Goal: Find specific page/section: Find specific page/section

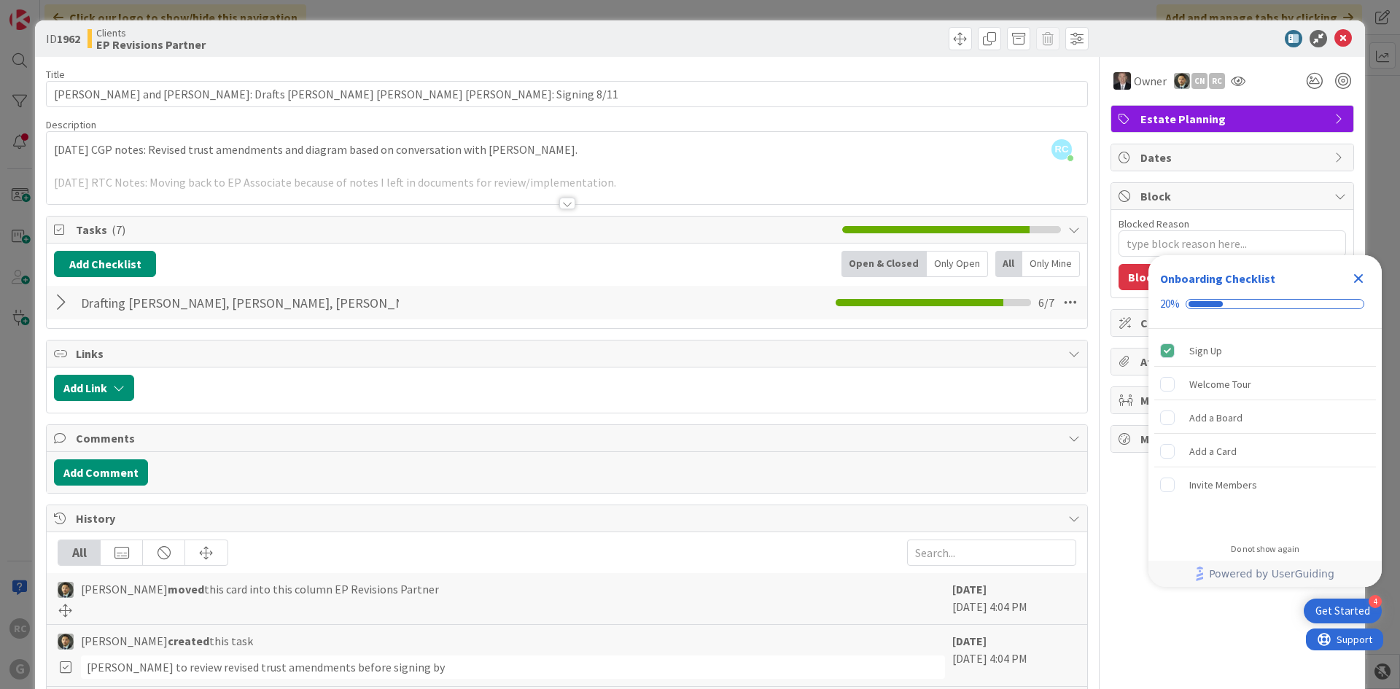
scroll to position [146, 0]
click at [58, 295] on div at bounding box center [63, 303] width 19 height 26
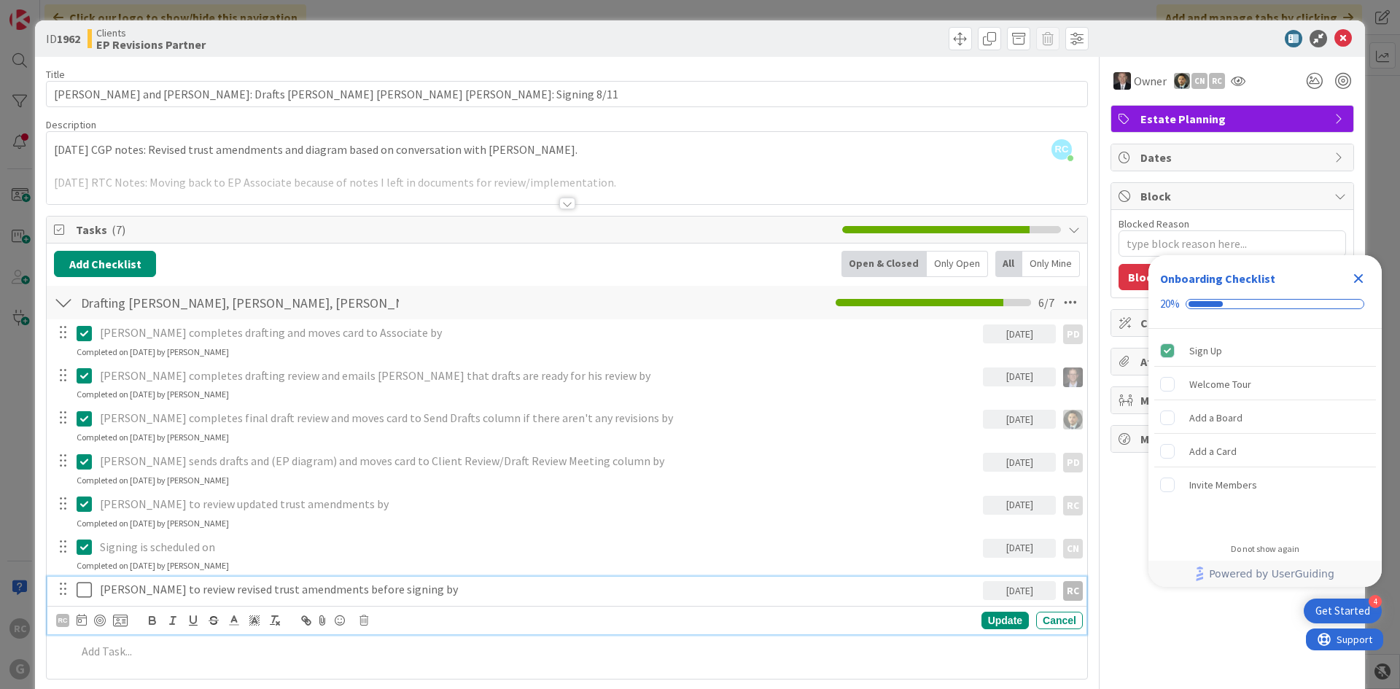
click at [80, 312] on icon at bounding box center [88, 590] width 22 height 18
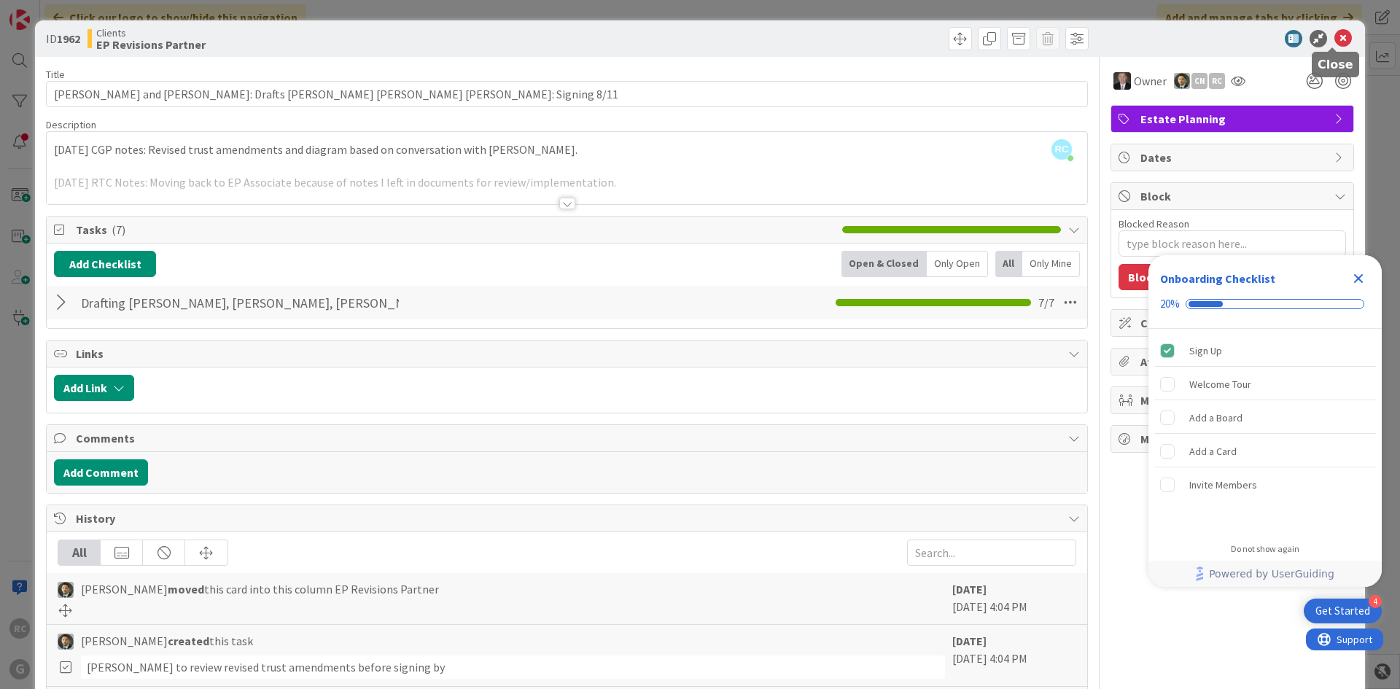
click at [698, 34] on icon at bounding box center [1344, 39] width 18 height 18
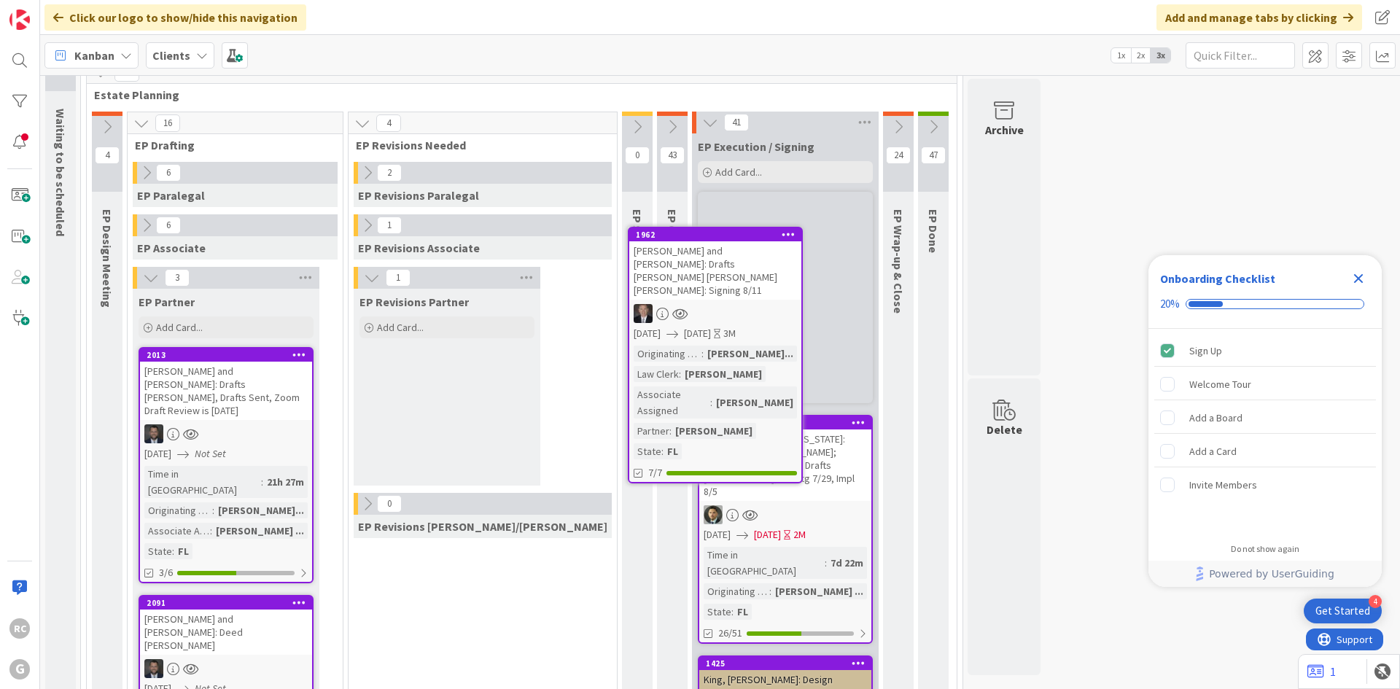
scroll to position [61, 0]
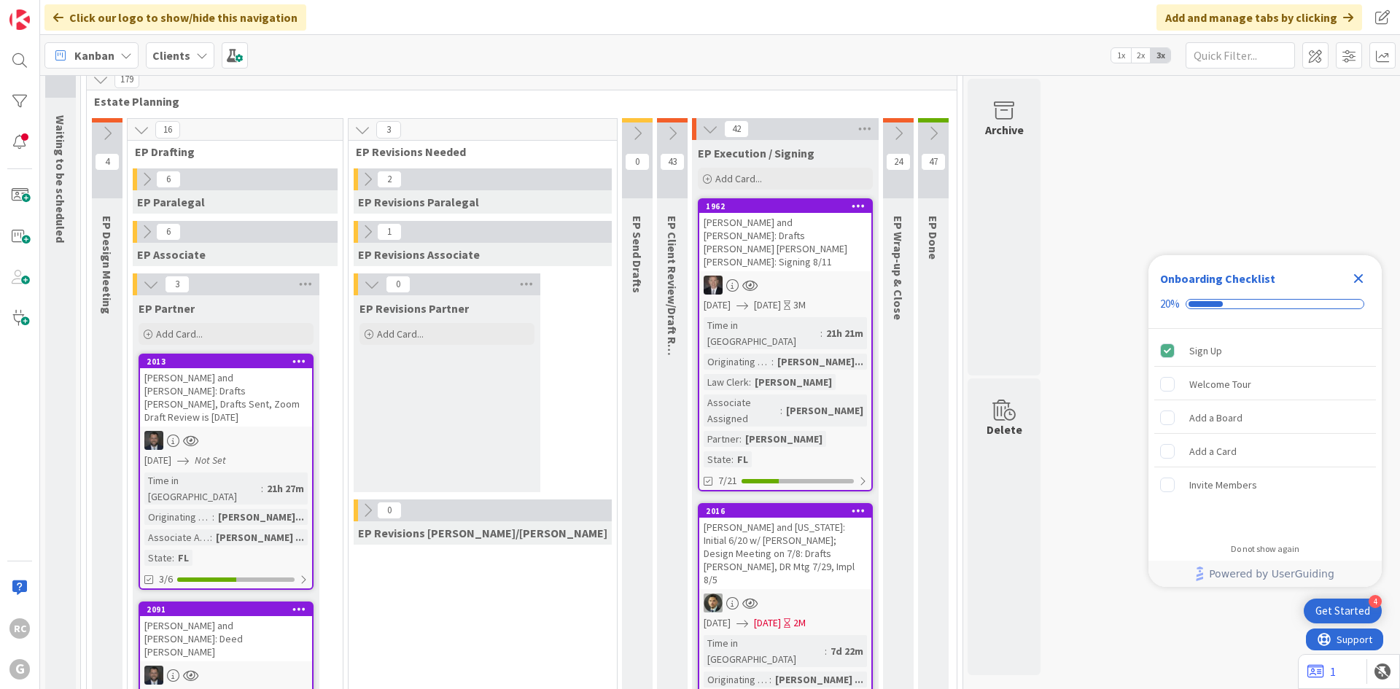
click at [698, 130] on icon at bounding box center [710, 129] width 16 height 16
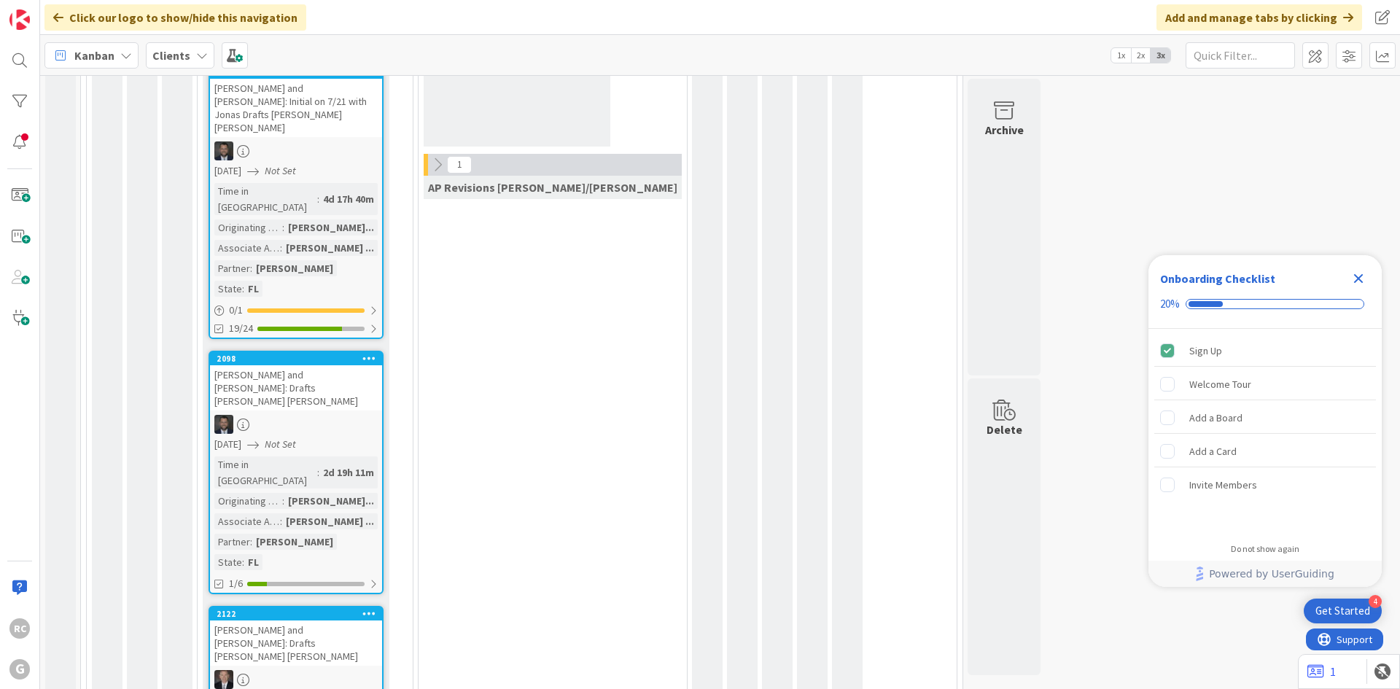
scroll to position [1520, 0]
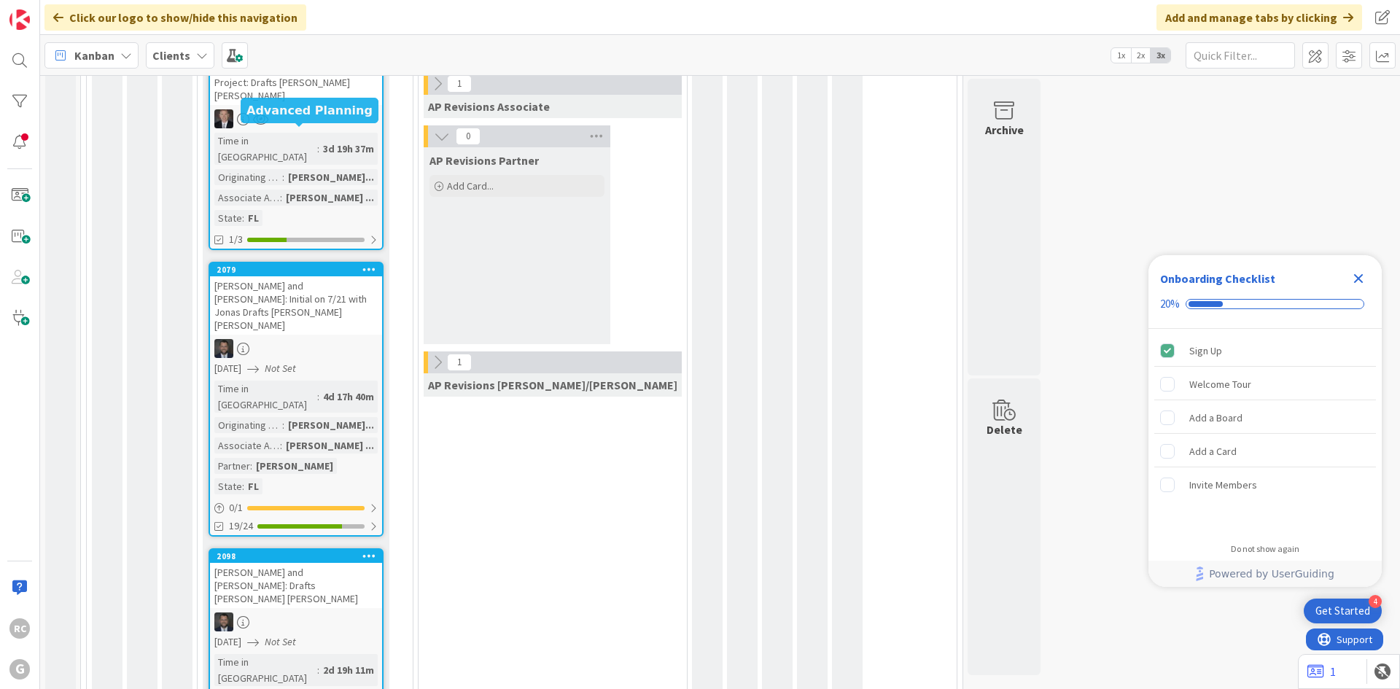
click at [278, 265] on div "2079" at bounding box center [300, 270] width 166 height 10
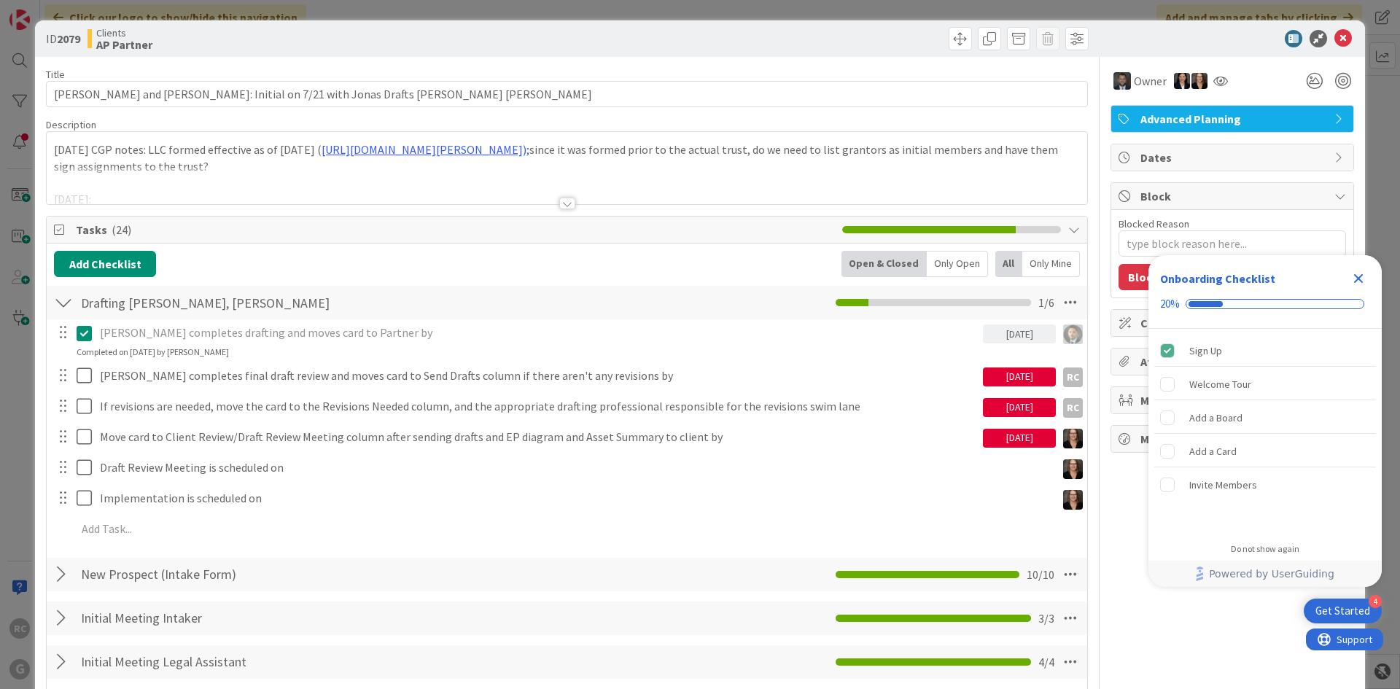
type textarea "x"
click at [566, 204] on div at bounding box center [567, 204] width 16 height 12
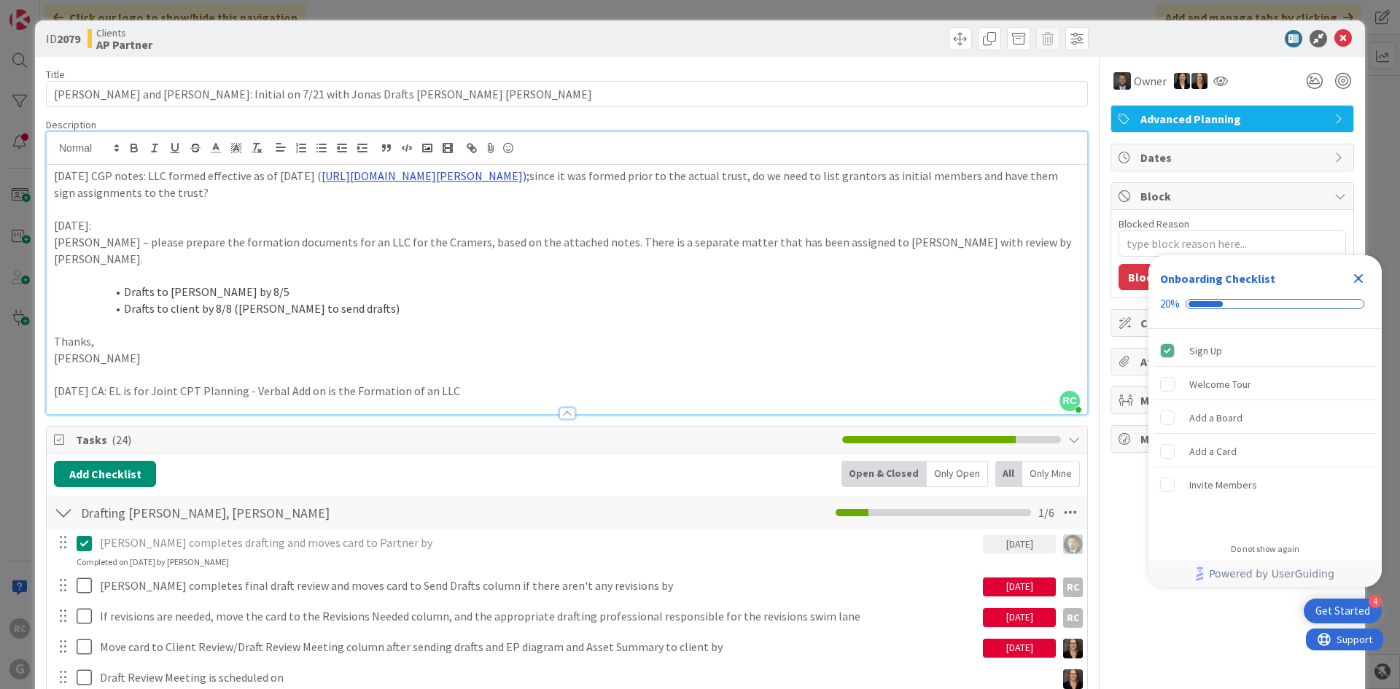
click at [481, 183] on link "[URL][DOMAIN_NAME][PERSON_NAME]);" at bounding box center [426, 175] width 208 height 15
click at [459, 236] on link "[URL][DOMAIN_NAME][PERSON_NAME]" at bounding box center [445, 237] width 146 height 19
